Goal: Information Seeking & Learning: Learn about a topic

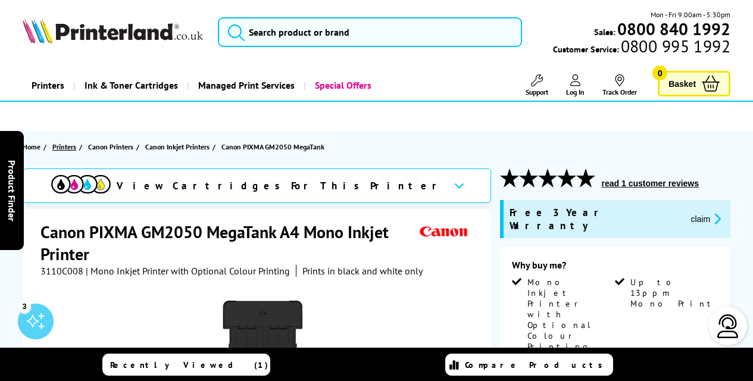
click at [68, 145] on span "Printers" at bounding box center [64, 146] width 24 height 12
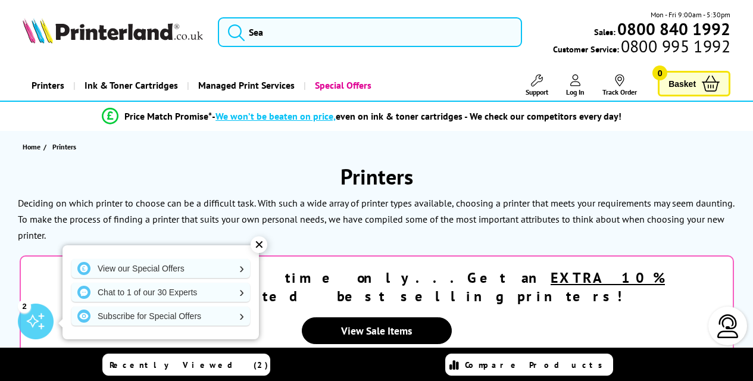
click at [259, 242] on div "✕" at bounding box center [259, 244] width 17 height 17
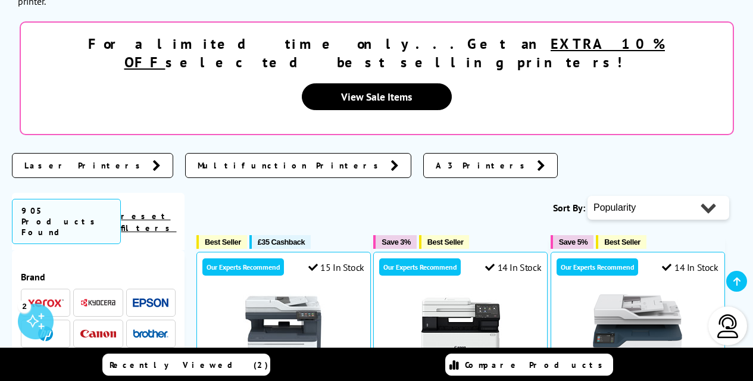
scroll to position [236, 0]
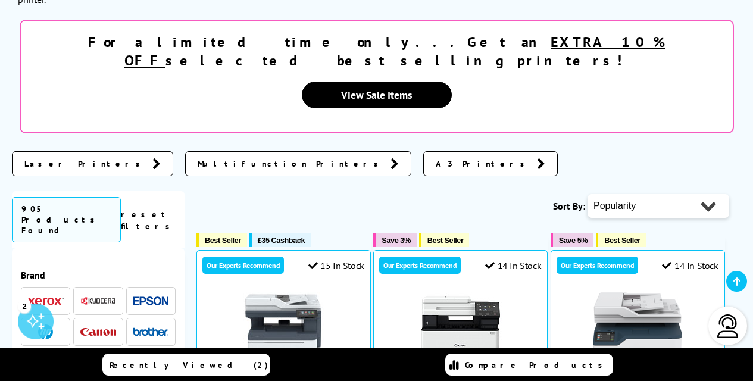
click at [152, 158] on icon at bounding box center [156, 164] width 8 height 12
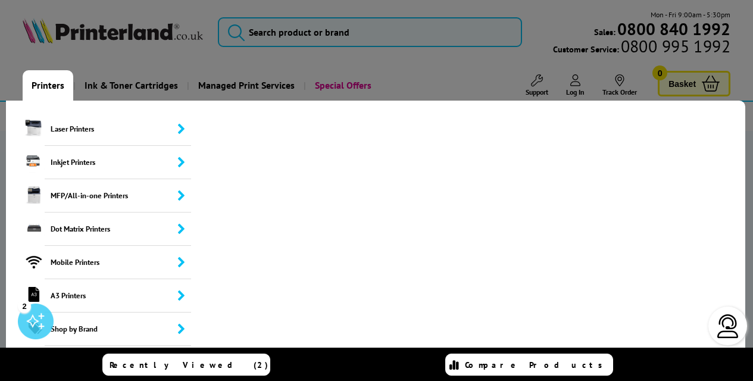
click at [51, 85] on link "Printers" at bounding box center [48, 85] width 51 height 30
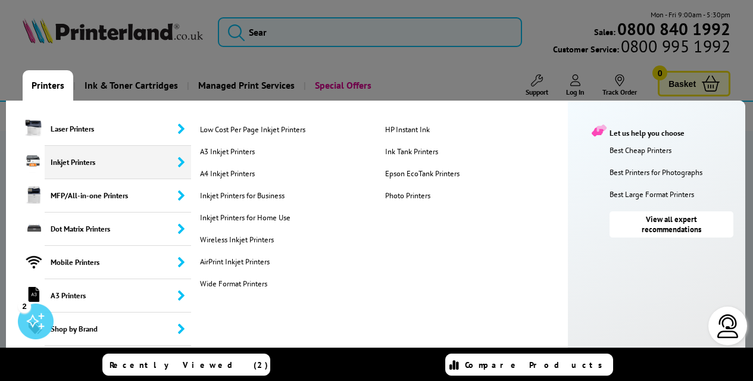
click at [71, 158] on span "Inkjet Printers" at bounding box center [118, 162] width 146 height 33
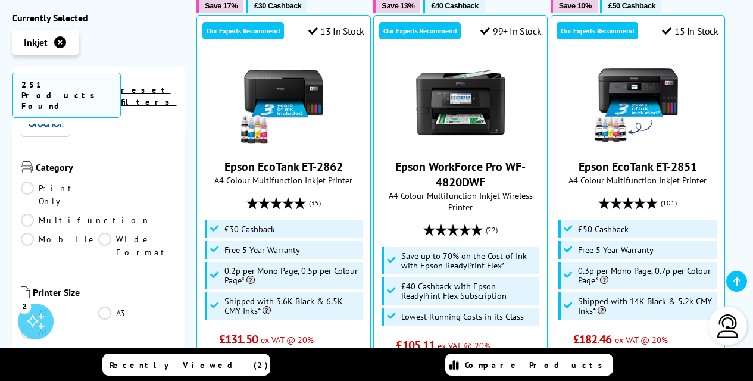
scroll to position [98, 0]
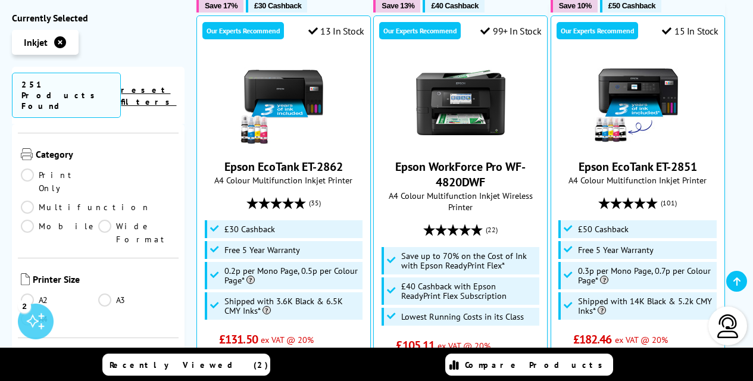
click at [28, 168] on link "Print Only" at bounding box center [59, 181] width 77 height 26
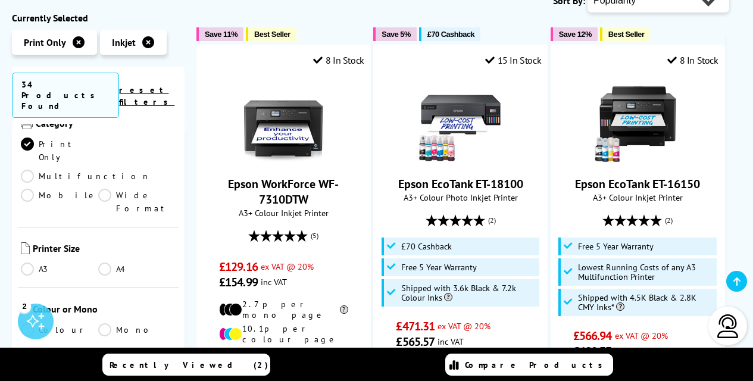
scroll to position [219, 0]
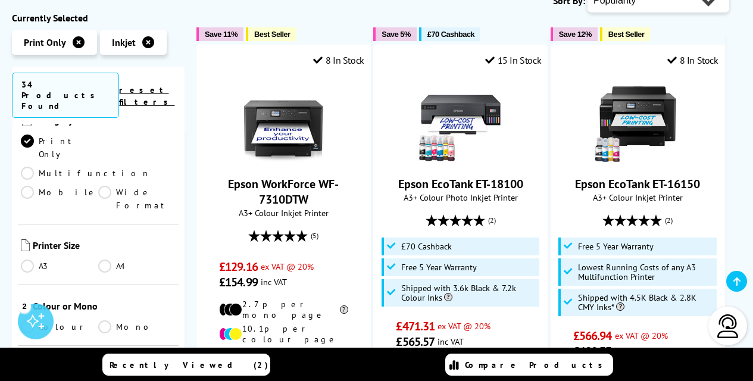
click at [108, 259] on link "A4" at bounding box center [136, 265] width 77 height 13
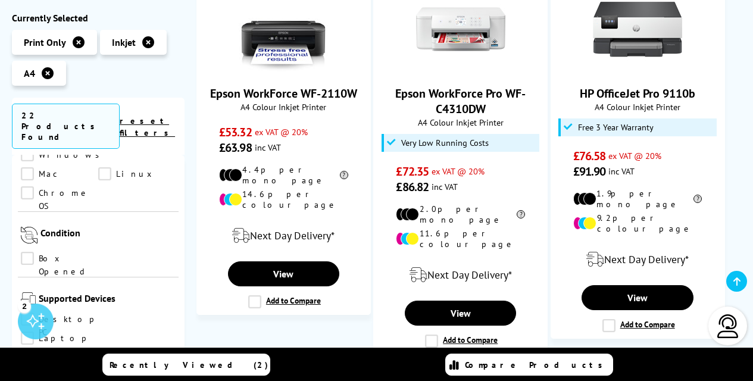
scroll to position [730, 0]
click at [98, 368] on link "iPhone" at bounding box center [59, 374] width 77 height 13
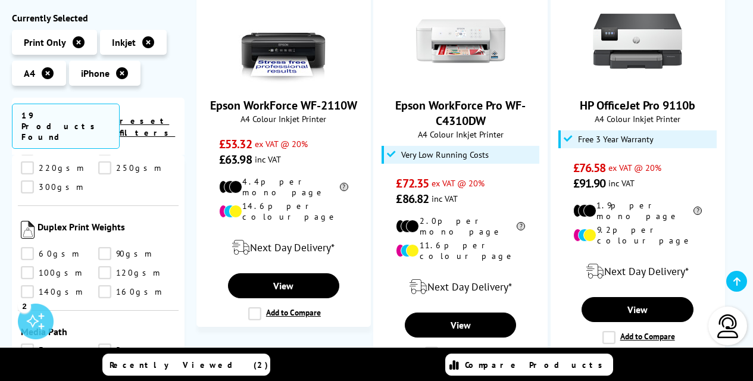
scroll to position [1523, 0]
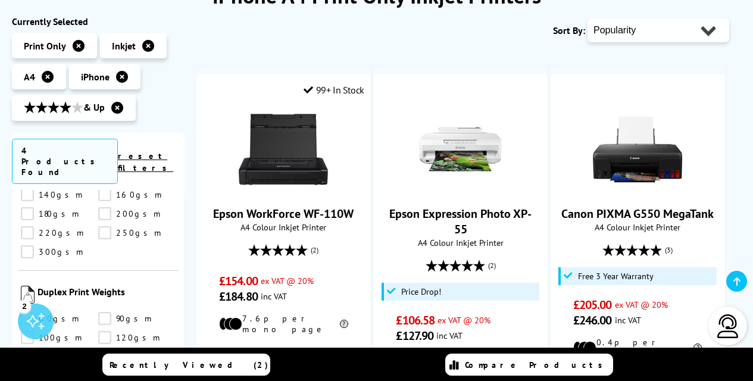
scroll to position [272, 0]
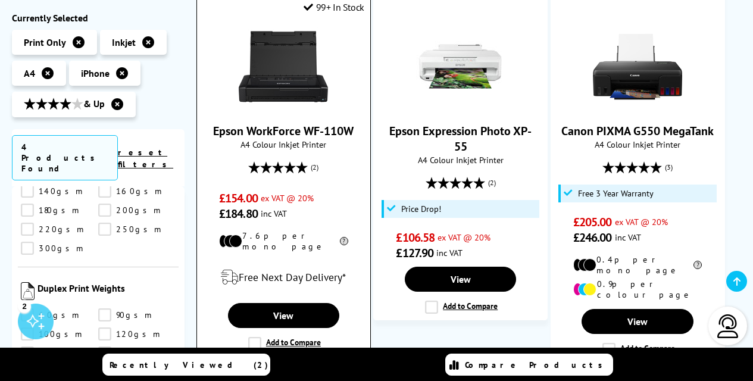
click at [288, 83] on img at bounding box center [283, 66] width 89 height 89
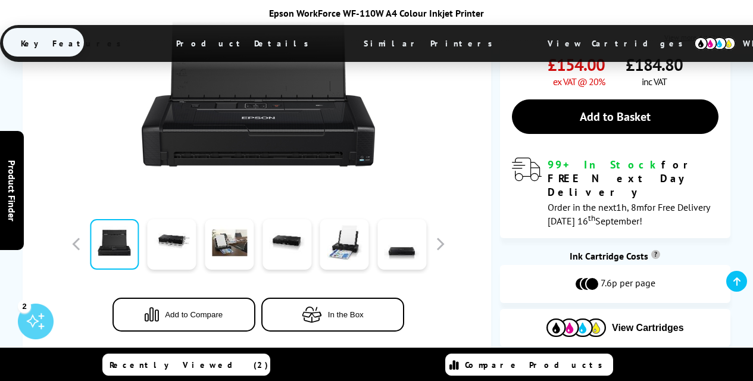
scroll to position [346, 0]
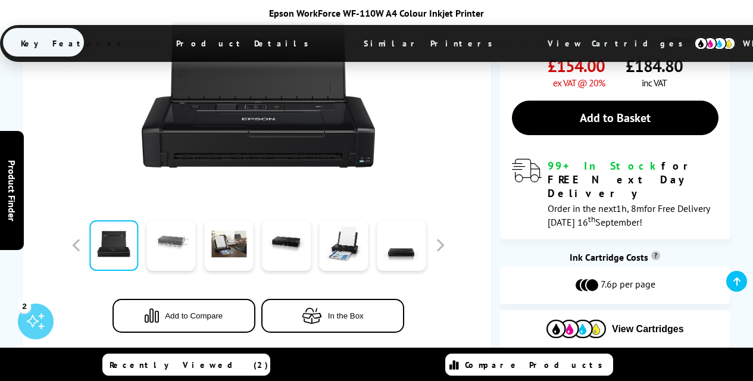
click at [167, 256] on link at bounding box center [171, 245] width 49 height 51
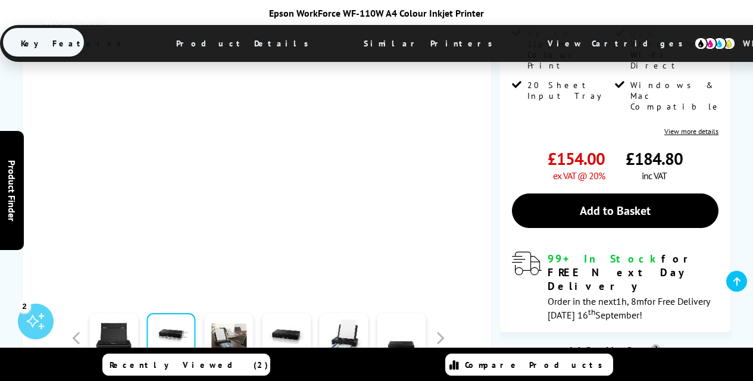
scroll to position [295, 0]
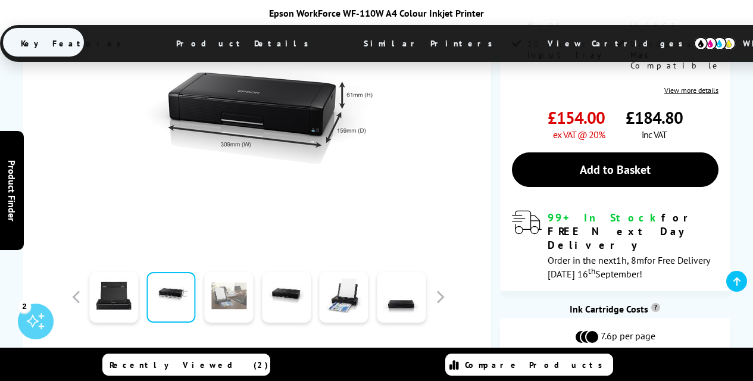
click at [229, 290] on link at bounding box center [228, 297] width 49 height 51
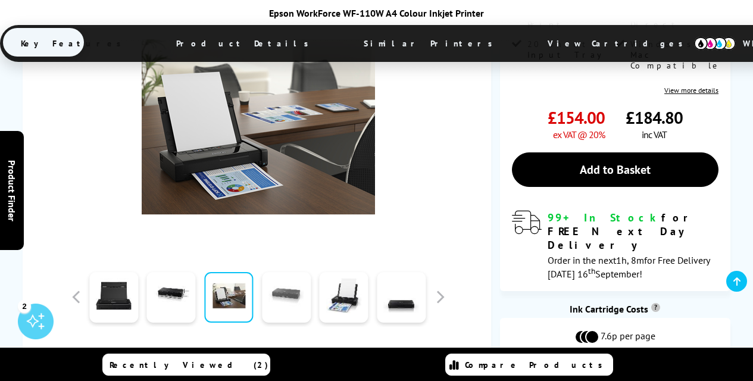
click at [282, 290] on link at bounding box center [286, 297] width 49 height 51
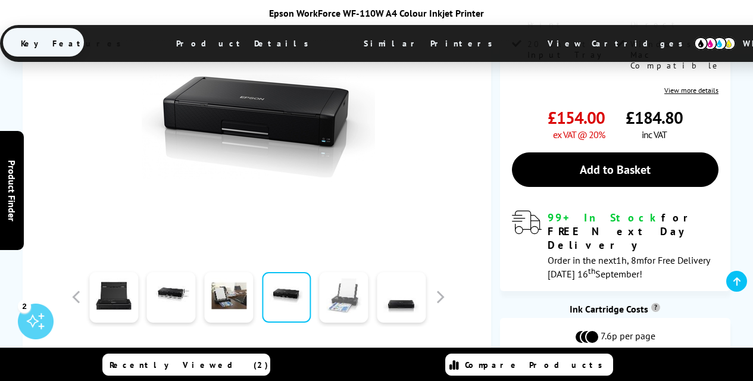
click at [345, 295] on link at bounding box center [344, 297] width 49 height 51
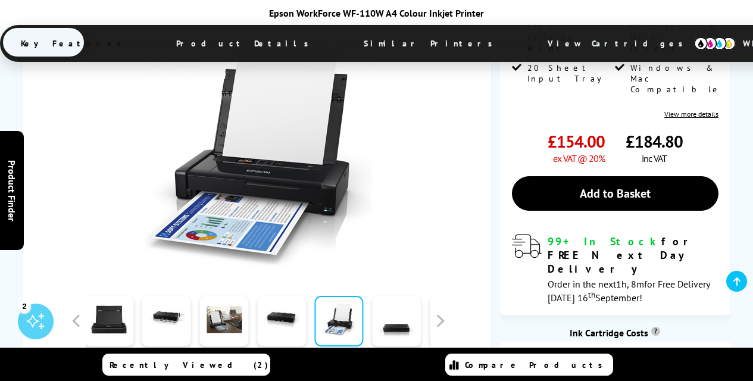
scroll to position [307, 0]
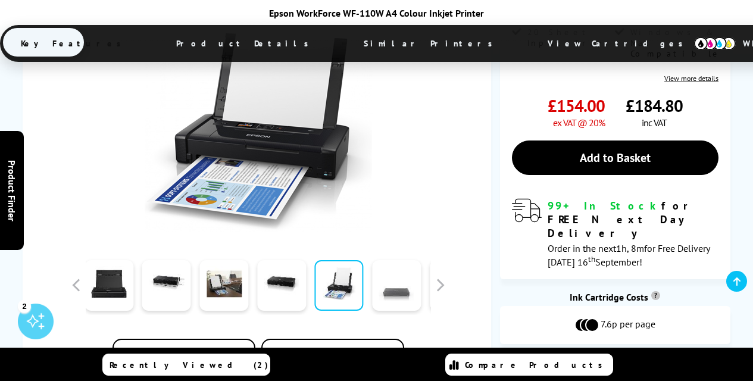
click at [379, 293] on link at bounding box center [396, 285] width 49 height 51
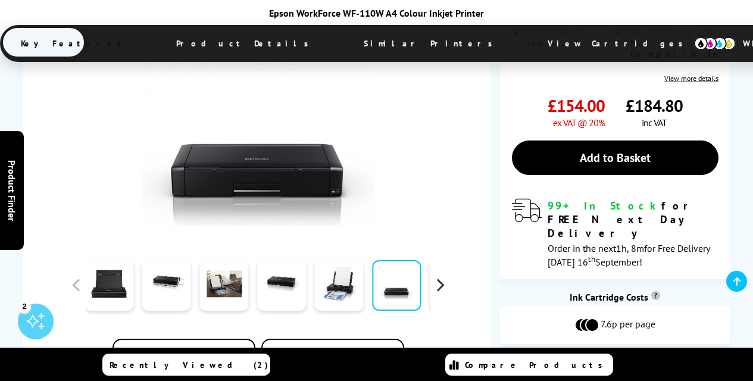
click at [442, 283] on button "button" at bounding box center [440, 285] width 18 height 18
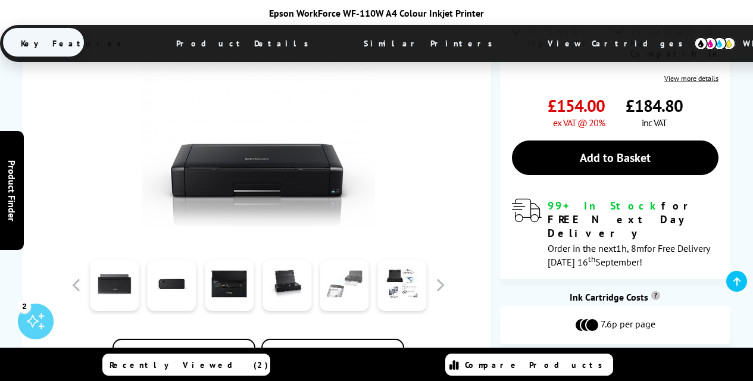
click at [339, 281] on link at bounding box center [344, 285] width 49 height 51
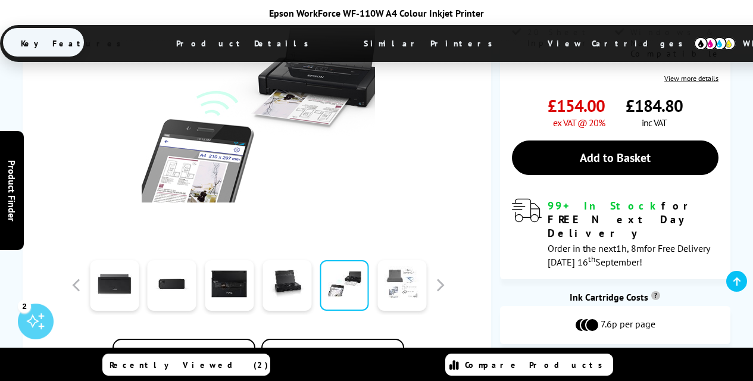
click at [403, 279] on link at bounding box center [401, 285] width 49 height 51
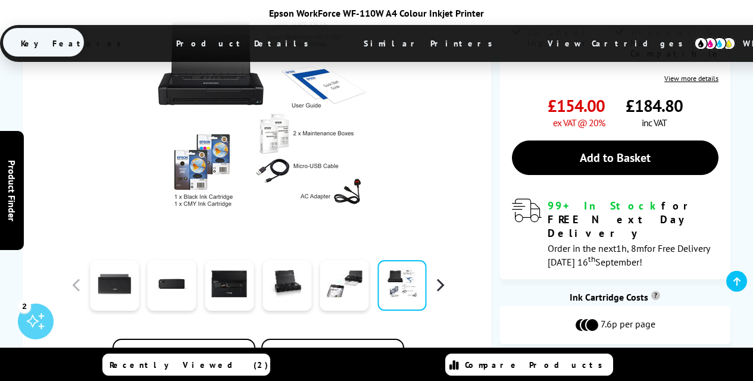
click at [443, 282] on button "button" at bounding box center [440, 285] width 18 height 18
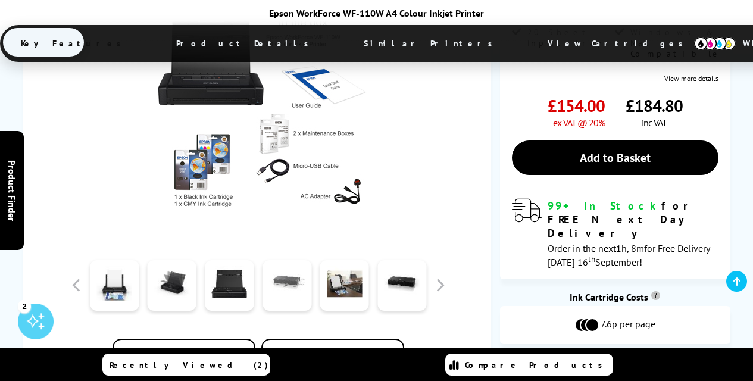
click at [276, 280] on link at bounding box center [286, 285] width 49 height 51
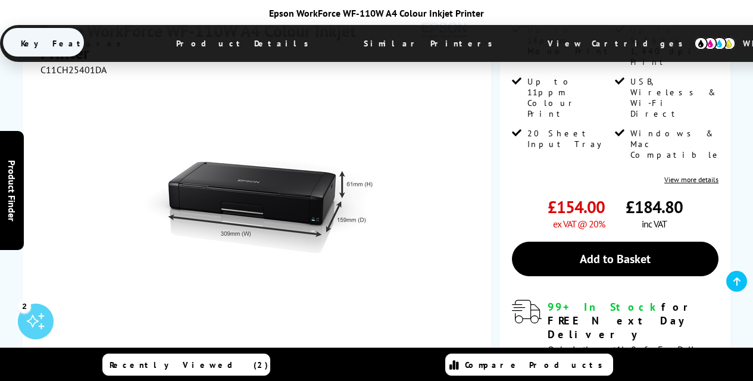
scroll to position [207, 0]
